Goal: Task Accomplishment & Management: Manage account settings

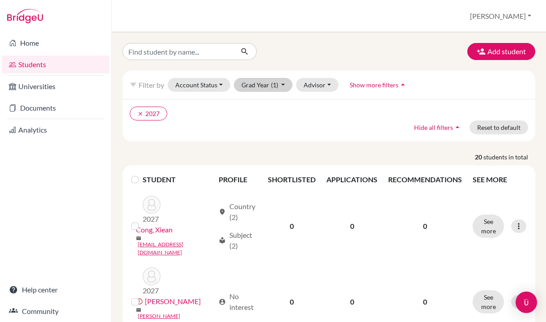
click at [275, 91] on button "Grad Year (1)" at bounding box center [263, 85] width 59 height 14
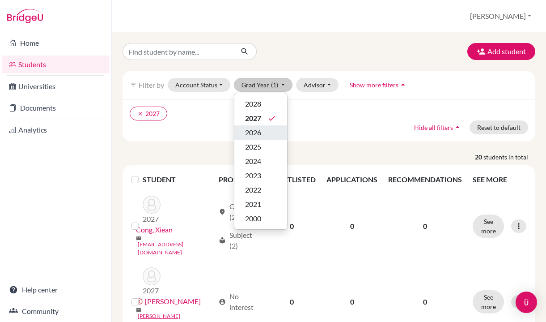
click at [273, 133] on div "2026" at bounding box center [260, 132] width 31 height 11
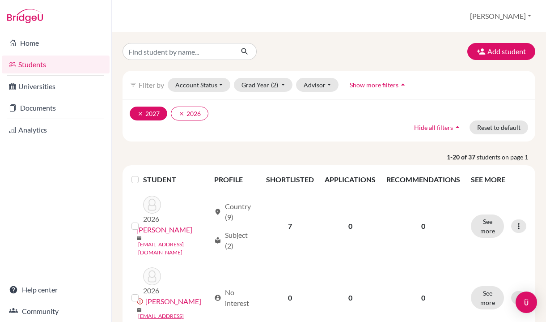
click at [139, 113] on icon "clear" at bounding box center [140, 114] width 6 height 6
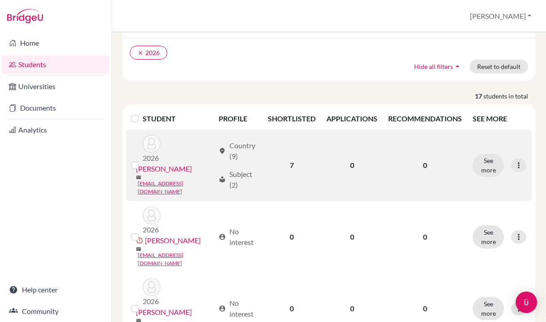
scroll to position [61, 0]
click at [291, 157] on td "7" at bounding box center [292, 165] width 59 height 72
click at [492, 163] on button "See more" at bounding box center [488, 165] width 31 height 23
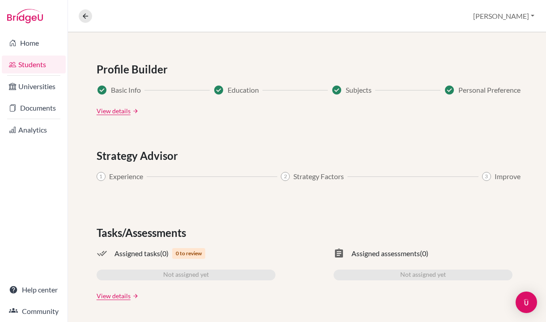
scroll to position [498, 0]
click at [39, 82] on link "Universities" at bounding box center [34, 86] width 64 height 18
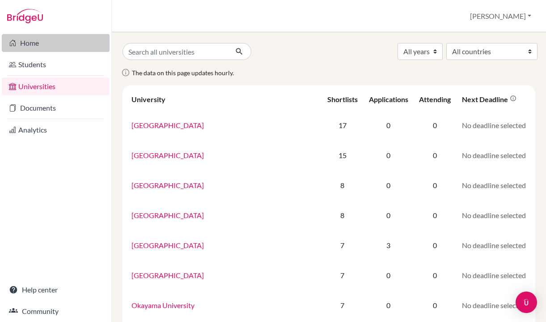
click at [51, 42] on link "Home" at bounding box center [56, 43] width 108 height 18
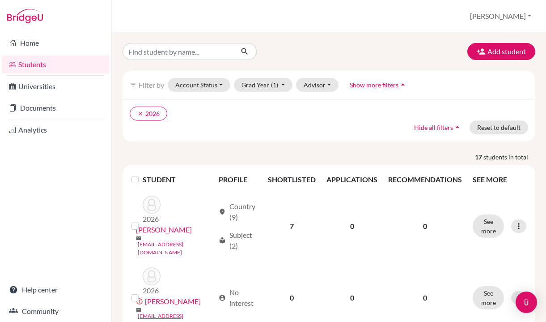
click at [142, 174] on label at bounding box center [142, 174] width 0 height 0
click at [0, 0] on input "checkbox" at bounding box center [0, 0] width 0 height 0
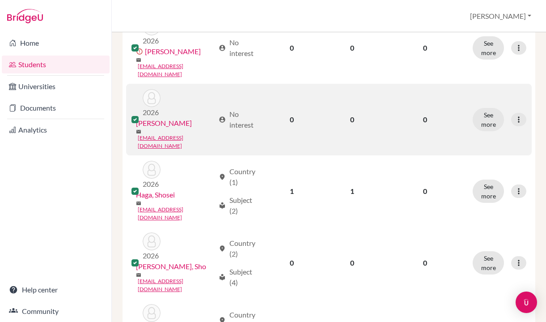
scroll to position [286, 0]
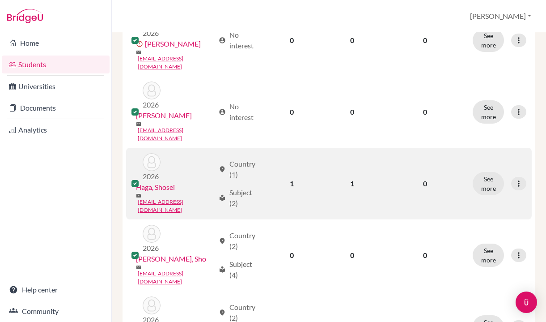
click at [142, 178] on label at bounding box center [142, 178] width 0 height 0
click at [0, 0] on input "checkbox" at bounding box center [0, 0] width 0 height 0
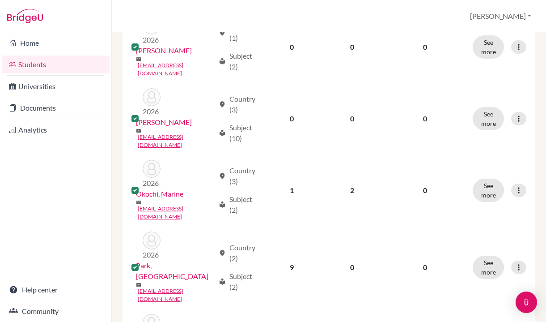
scroll to position [878, 0]
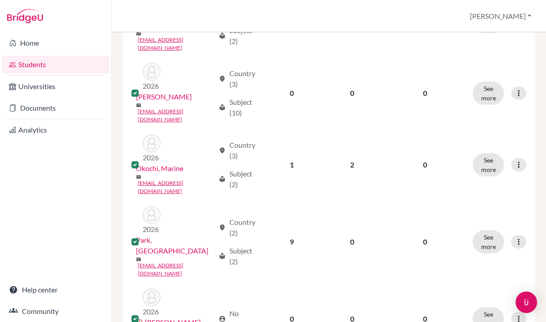
click at [0, 0] on input "checkbox" at bounding box center [0, 0] width 0 height 0
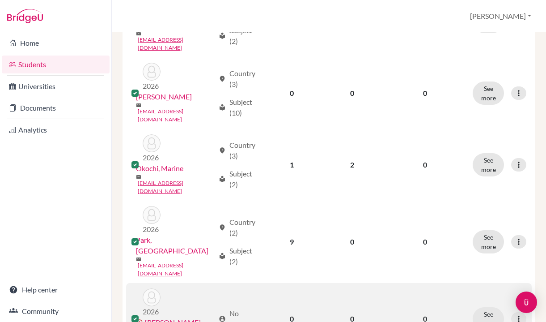
click at [135, 313] on div at bounding box center [137, 318] width 11 height 11
click at [142, 313] on label at bounding box center [142, 313] width 0 height 0
click at [0, 0] on input "checkbox" at bounding box center [0, 0] width 0 height 0
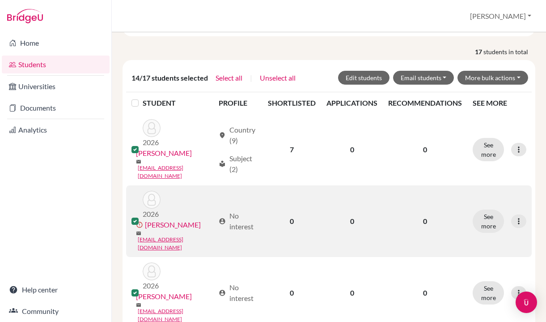
scroll to position [107, 0]
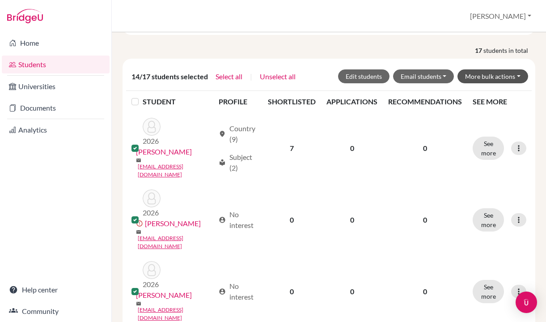
click at [496, 74] on button "More bulk actions" at bounding box center [493, 76] width 71 height 14
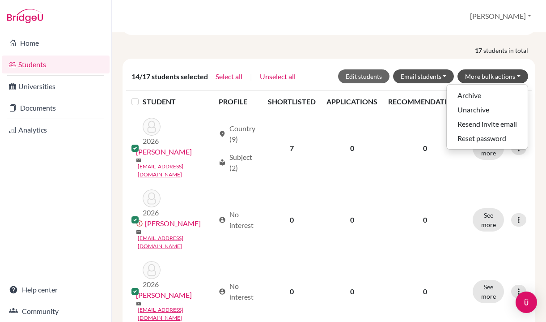
click at [411, 77] on button "Email students" at bounding box center [423, 76] width 61 height 14
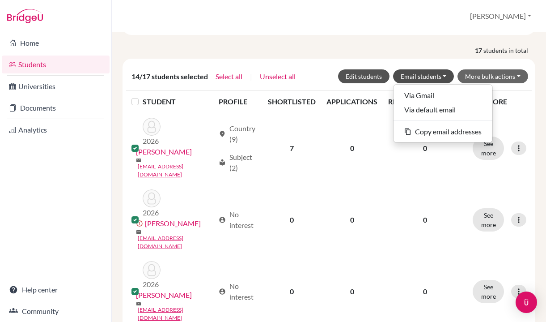
click at [372, 75] on button "Edit students" at bounding box center [363, 76] width 51 height 14
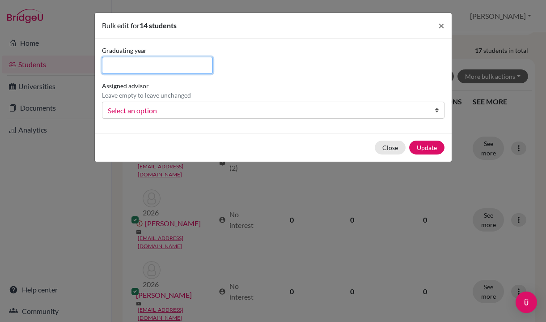
click at [192, 69] on input at bounding box center [157, 65] width 111 height 17
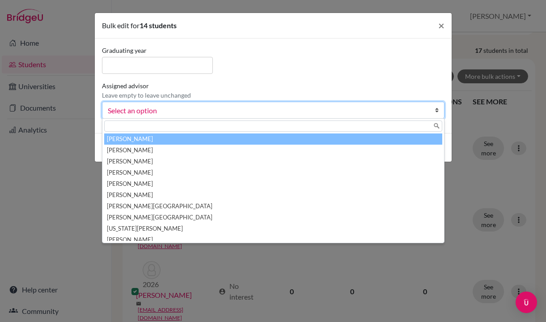
click at [188, 114] on span "Select an option" at bounding box center [268, 111] width 320 height 12
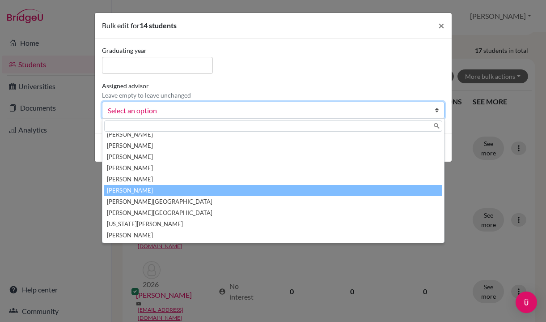
scroll to position [2, 0]
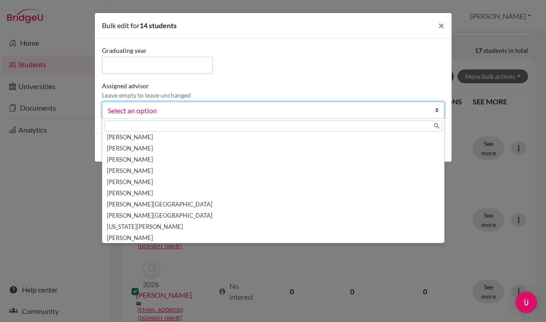
click at [296, 4] on div "Bulk edit for 14 students × Graduating year Assigned advisor Leave empty to lea…" at bounding box center [273, 161] width 546 height 322
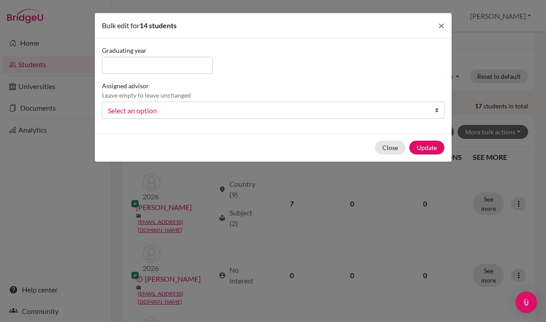
click at [297, 6] on div "Bulk edit for 14 students × Graduating year Assigned advisor Leave empty to lea…" at bounding box center [273, 161] width 546 height 322
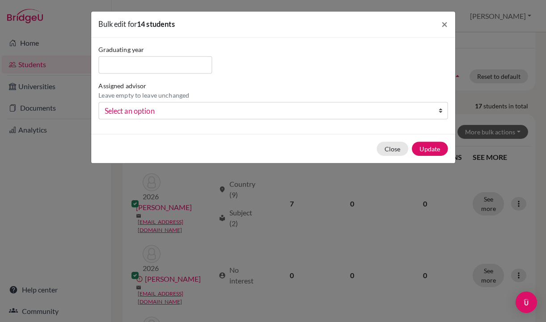
scroll to position [25, 0]
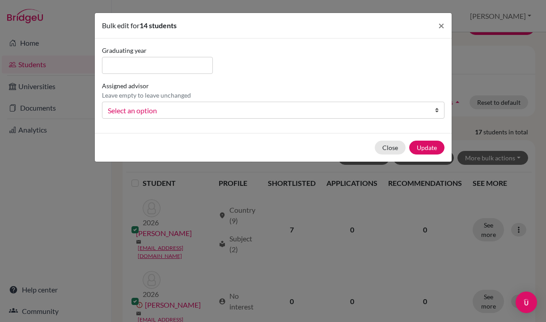
click at [202, 311] on div "Bulk edit for 14 students × Graduating year Assigned advisor Leave empty to lea…" at bounding box center [273, 161] width 546 height 322
click at [439, 24] on span "×" at bounding box center [442, 25] width 6 height 13
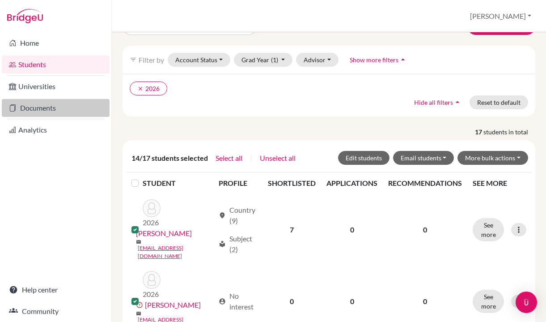
click at [43, 115] on link "Documents" at bounding box center [56, 108] width 108 height 18
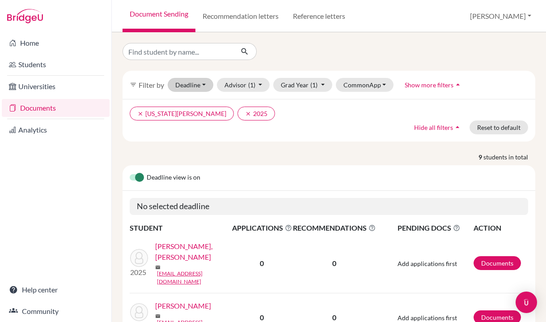
click at [191, 90] on button "Deadline - Select a date range Or double click for a single date selection Toda…" at bounding box center [191, 85] width 46 height 14
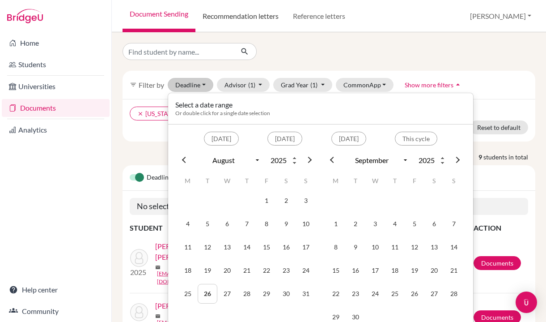
click at [217, 20] on link "Recommendation letters" at bounding box center [241, 16] width 90 height 32
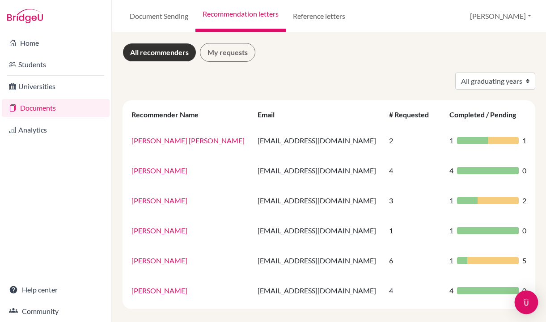
click at [523, 295] on div "Open Intercom Messenger" at bounding box center [527, 302] width 24 height 24
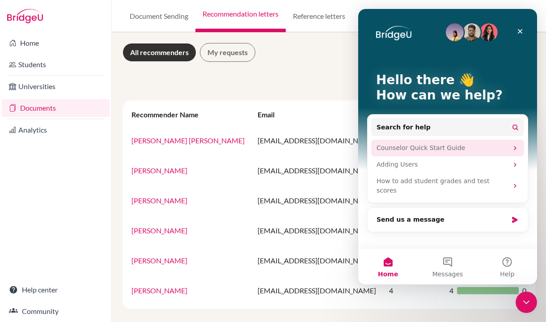
click at [435, 151] on div "Counselor Quick Start Guide" at bounding box center [443, 147] width 132 height 9
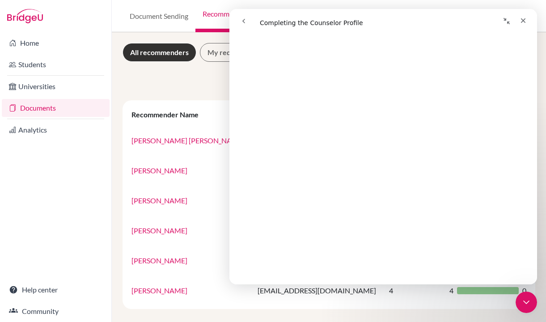
scroll to position [625, 0]
click at [152, 122] on th "Recommender Name" at bounding box center [189, 114] width 126 height 21
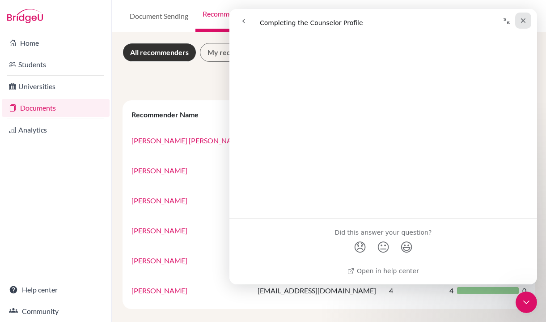
click at [526, 21] on icon "Close" at bounding box center [523, 20] width 7 height 7
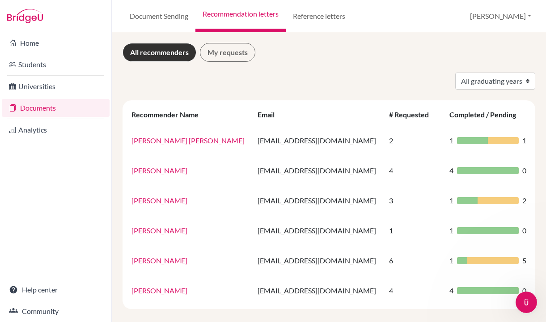
scroll to position [0, 0]
click at [523, 17] on button "[PERSON_NAME]" at bounding box center [500, 16] width 69 height 17
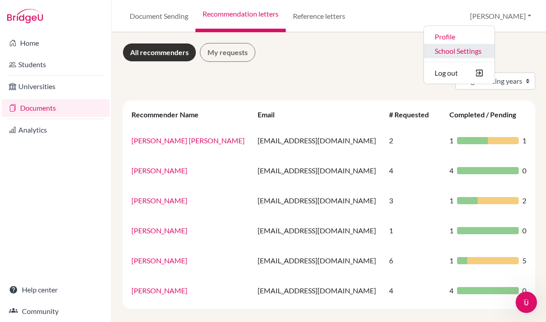
click at [495, 50] on link "School Settings" at bounding box center [459, 51] width 71 height 14
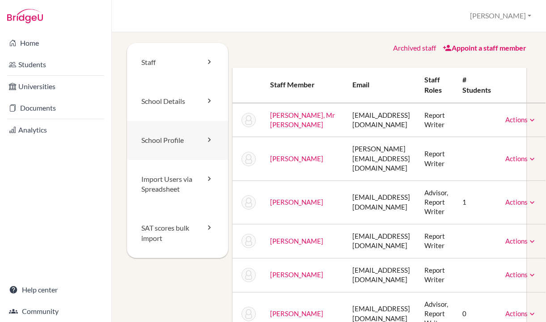
click at [172, 151] on link "School Profile" at bounding box center [177, 140] width 101 height 39
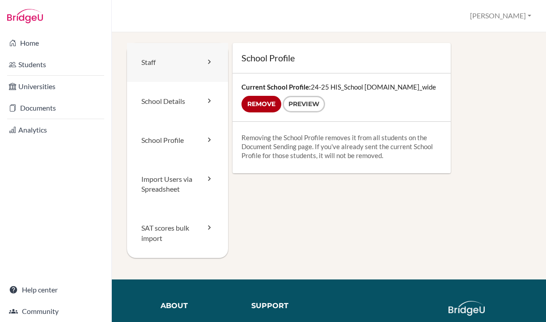
click at [142, 71] on link "Staff" at bounding box center [177, 62] width 101 height 39
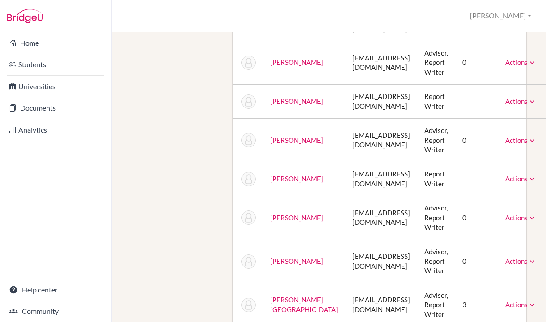
scroll to position [261, 0]
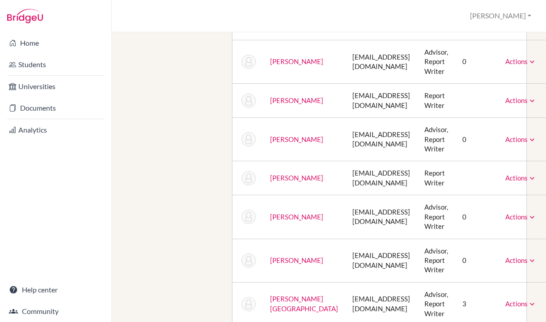
click at [506, 57] on link "Actions" at bounding box center [521, 61] width 31 height 8
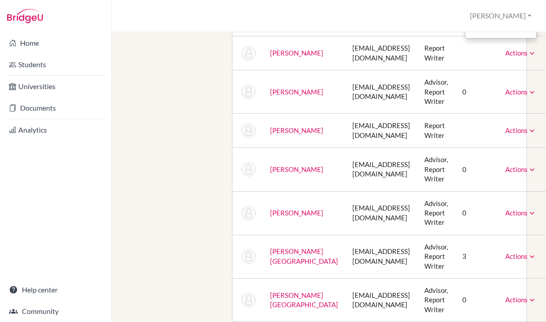
scroll to position [309, 0]
click at [282, 86] on td "Omukova, Alexandra" at bounding box center [304, 91] width 82 height 43
click at [282, 87] on link "Omukova, Alexandra" at bounding box center [296, 91] width 53 height 8
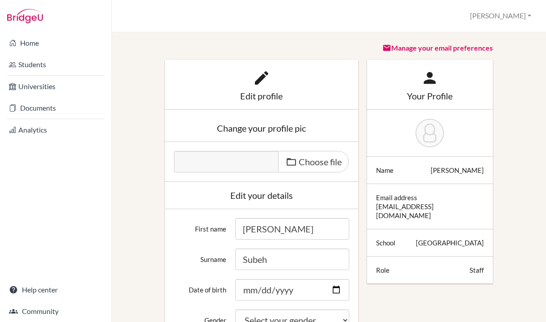
click at [377, 266] on div "Role" at bounding box center [382, 269] width 13 height 9
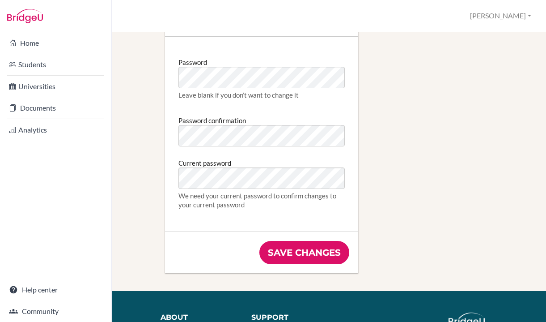
scroll to position [476, 0]
